Goal: Task Accomplishment & Management: Use online tool/utility

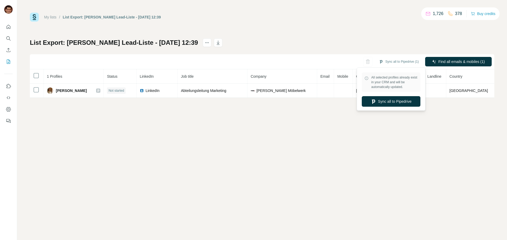
click at [390, 102] on button "Sync all to Pipedrive" at bounding box center [391, 101] width 59 height 11
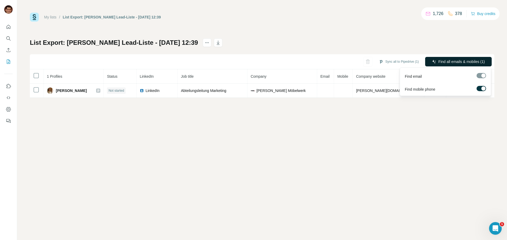
click at [442, 61] on span "Find all emails & mobiles (1)" at bounding box center [461, 61] width 46 height 5
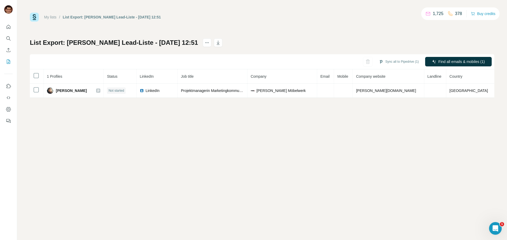
click at [397, 68] on div "Sync all to Pipedrive (1) Find all emails & mobiles (1)" at bounding box center [262, 61] width 464 height 15
click at [399, 63] on button "Sync all to Pipedrive (1)" at bounding box center [398, 62] width 47 height 8
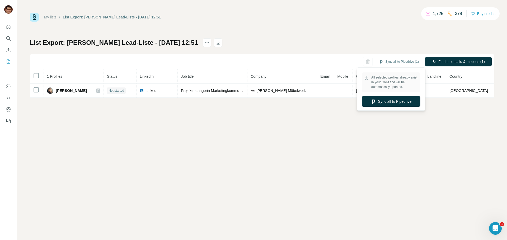
click at [395, 108] on div "All selected profiles already exist in your CRM and will be automatically updat…" at bounding box center [391, 89] width 66 height 41
click at [394, 106] on button "Sync all to Pipedrive" at bounding box center [391, 101] width 59 height 11
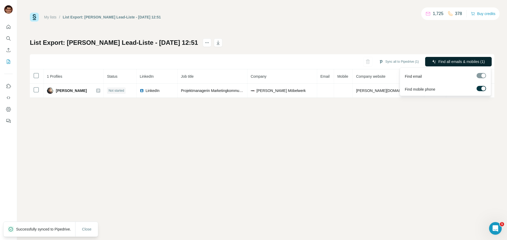
click at [444, 62] on span "Find all emails & mobiles (1)" at bounding box center [461, 61] width 46 height 5
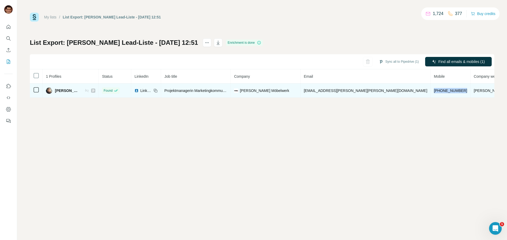
drag, startPoint x: 411, startPoint y: 90, endPoint x: 378, endPoint y: 93, distance: 33.1
click at [430, 93] on td "+4917623291293" at bounding box center [450, 91] width 40 height 14
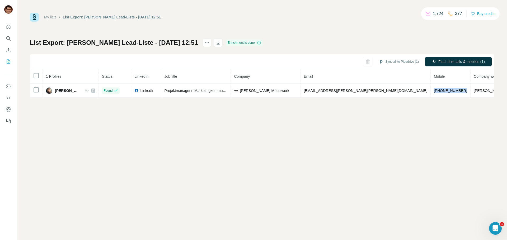
copy span "+4917623291293"
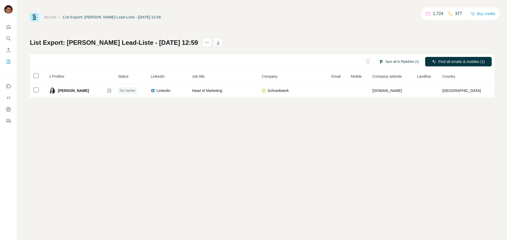
click at [401, 63] on button "Sync all to Pipedrive (1)" at bounding box center [398, 62] width 47 height 8
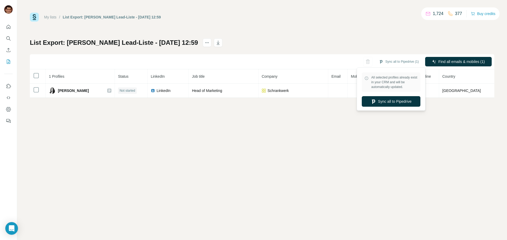
click at [401, 102] on button "Sync all to Pipedrive" at bounding box center [391, 101] width 59 height 11
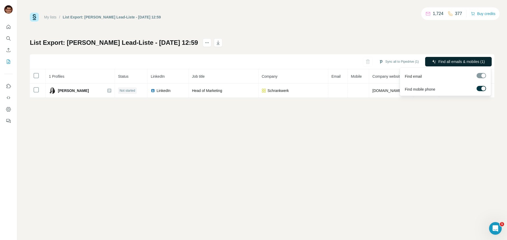
click at [462, 63] on span "Find all emails & mobiles (1)" at bounding box center [461, 61] width 46 height 5
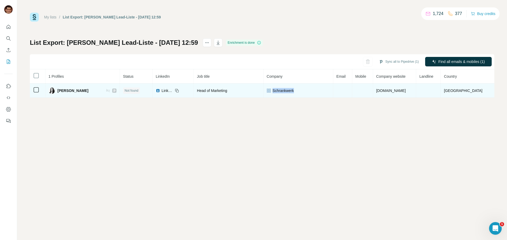
drag, startPoint x: 306, startPoint y: 89, endPoint x: 279, endPoint y: 91, distance: 26.7
click at [279, 91] on div "Schrankwerk" at bounding box center [298, 90] width 63 height 5
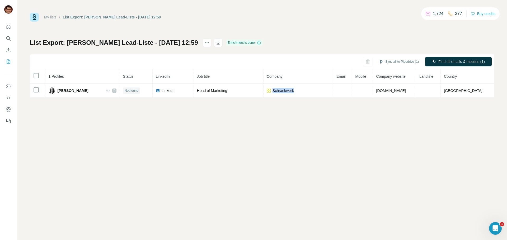
copy span "Schrankwerk"
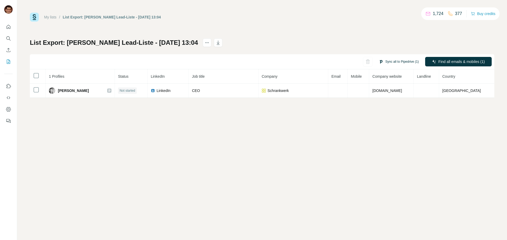
click at [389, 59] on button "Sync all to Pipedrive (1)" at bounding box center [398, 62] width 47 height 8
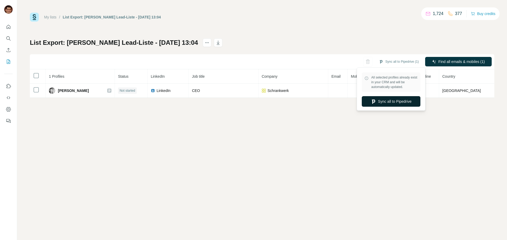
click at [392, 104] on button "Sync all to Pipedrive" at bounding box center [391, 101] width 59 height 11
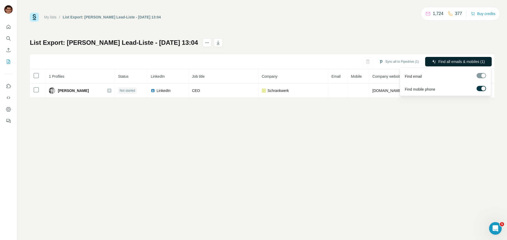
click at [433, 64] on button "Find all emails & mobiles (1)" at bounding box center [458, 62] width 67 height 10
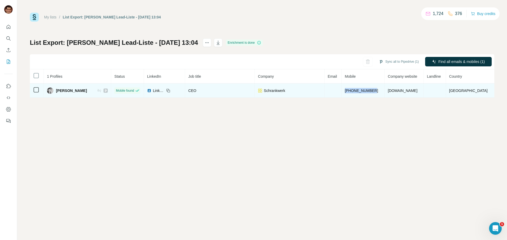
drag, startPoint x: 387, startPoint y: 91, endPoint x: 356, endPoint y: 94, distance: 31.3
click at [356, 94] on td "[PHONE_NUMBER]" at bounding box center [363, 91] width 43 height 14
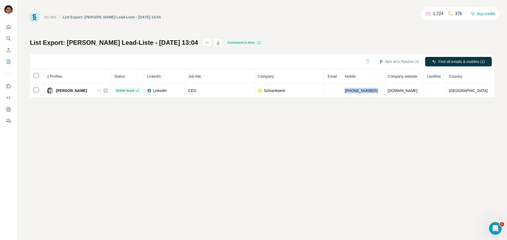
copy span "[PHONE_NUMBER]"
